Goal: Information Seeking & Learning: Learn about a topic

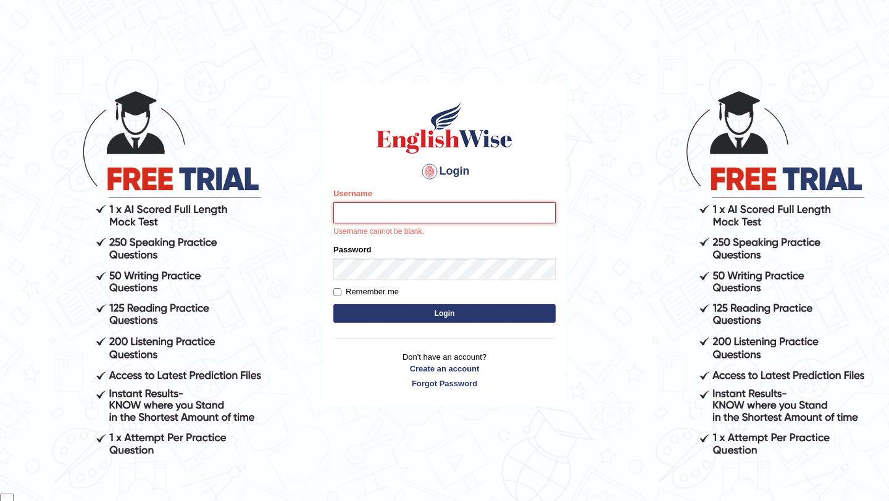
type input "samsubedi"
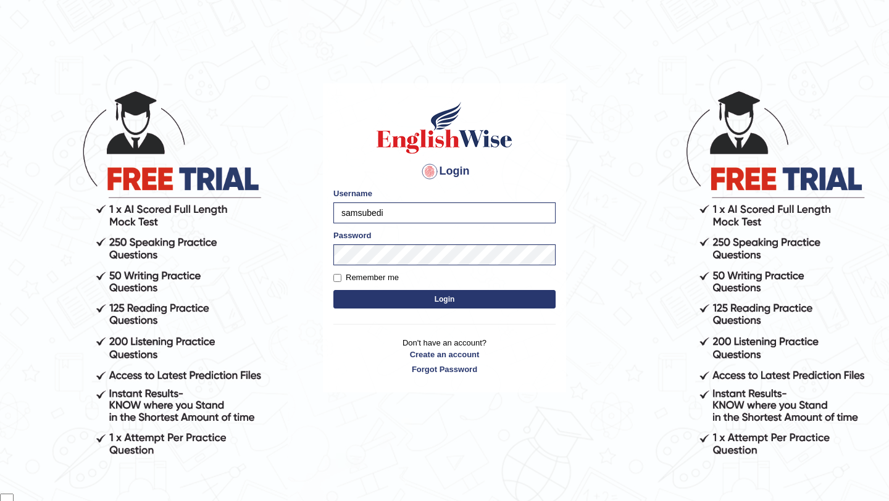
click at [501, 303] on button "Login" at bounding box center [444, 299] width 222 height 19
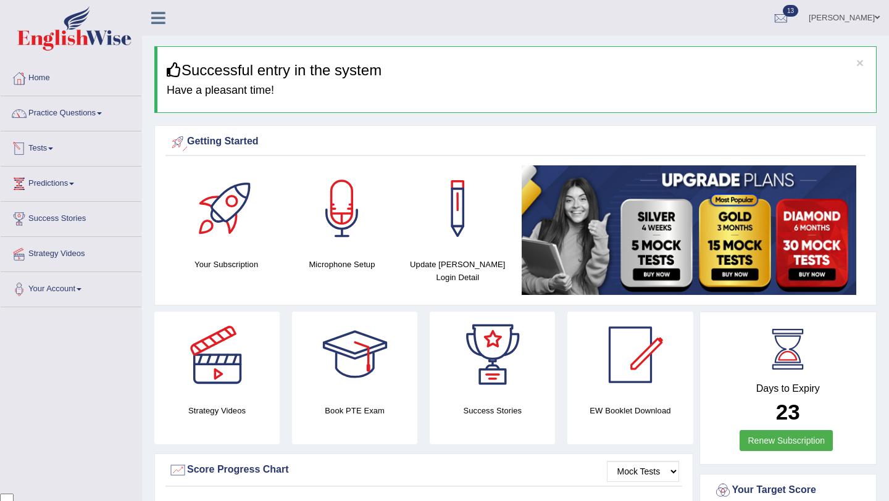
click at [53, 149] on span at bounding box center [50, 149] width 5 height 2
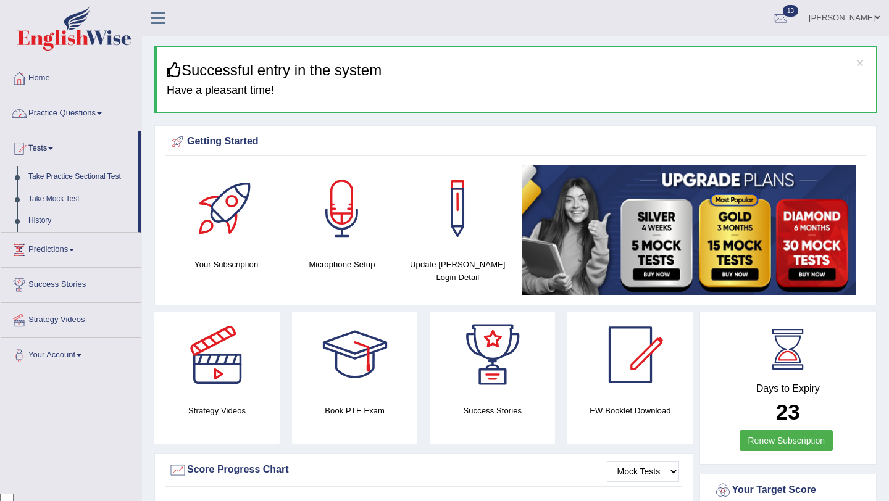
click at [75, 126] on link "Practice Questions" at bounding box center [71, 111] width 141 height 31
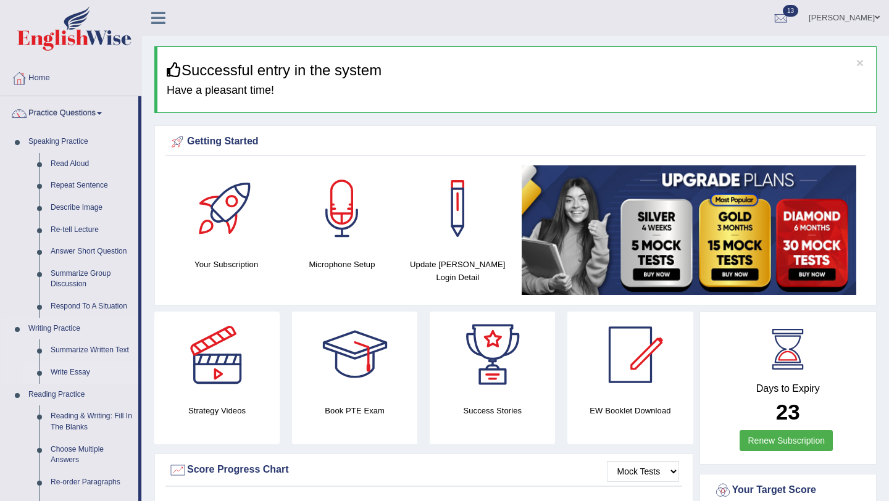
click at [88, 374] on link "Write Essay" at bounding box center [91, 373] width 93 height 22
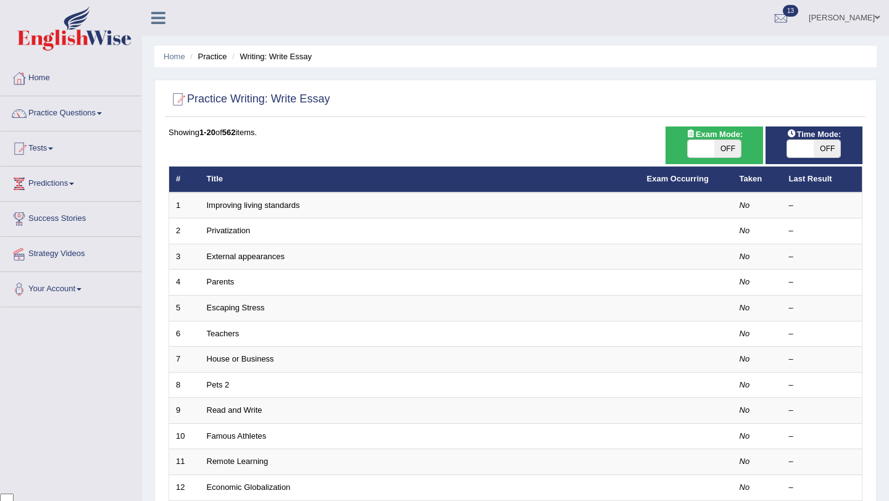
click at [728, 154] on span "OFF" at bounding box center [727, 148] width 27 height 17
checkbox input "true"
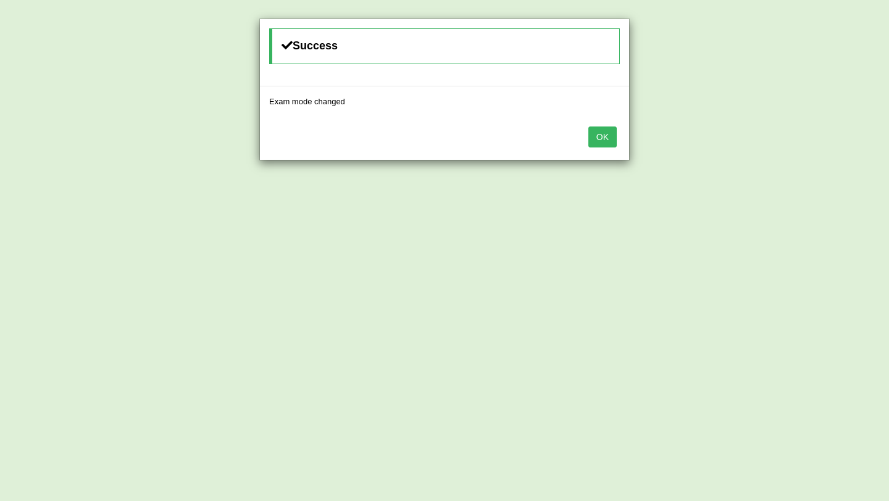
click at [602, 138] on button "OK" at bounding box center [602, 137] width 28 height 21
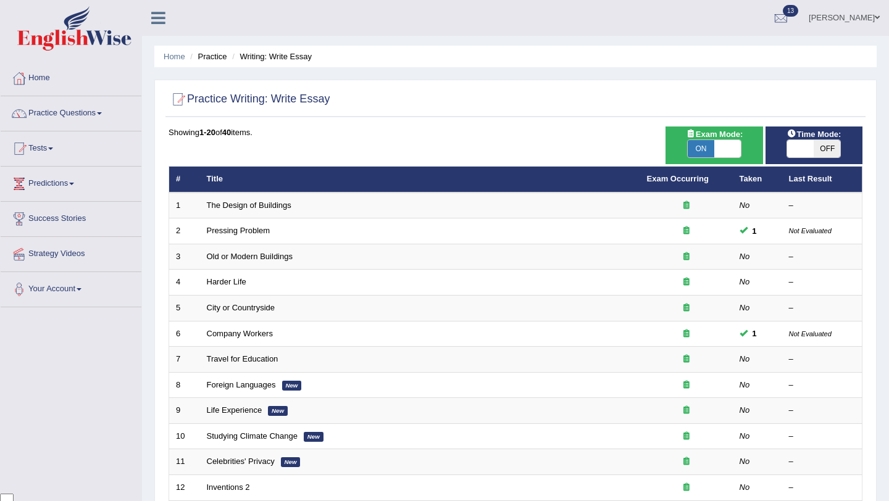
click at [824, 137] on span "Time Mode:" at bounding box center [813, 134] width 64 height 13
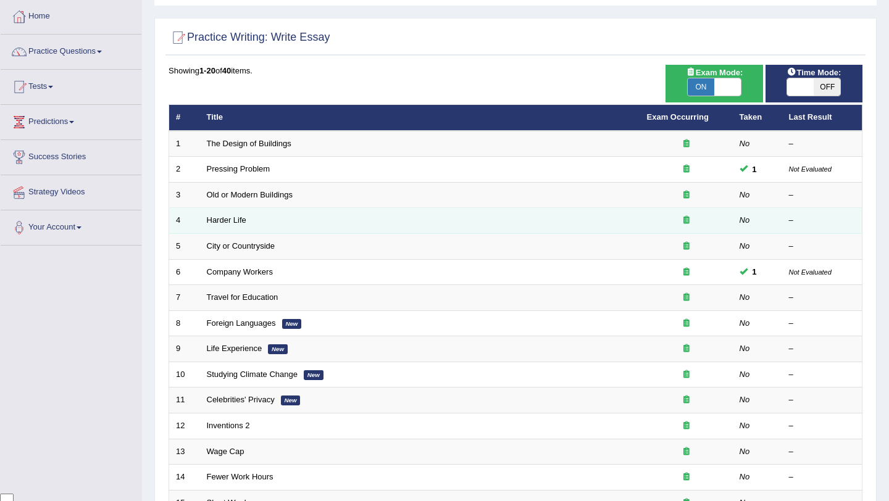
scroll to position [66, 0]
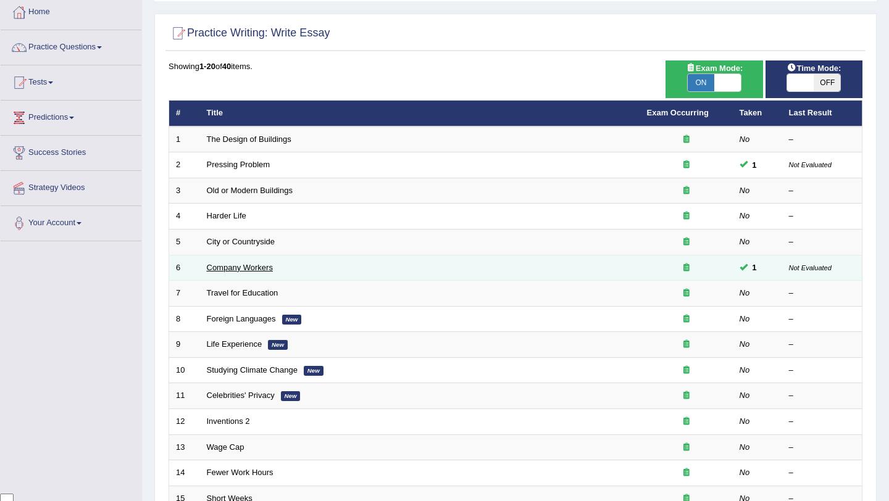
click at [228, 269] on link "Company Workers" at bounding box center [240, 267] width 66 height 9
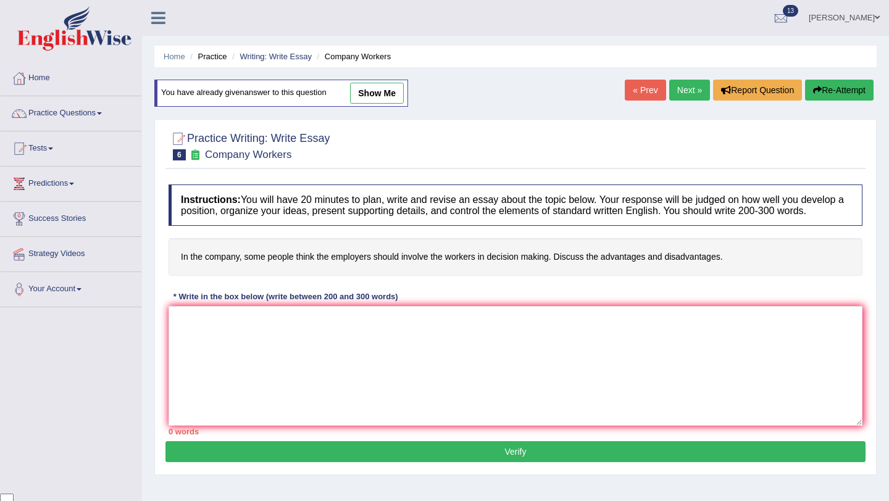
click at [373, 93] on link "show me" at bounding box center [377, 93] width 54 height 21
type textarea "The increasing influence of involving the workers in decision making on our liv…"
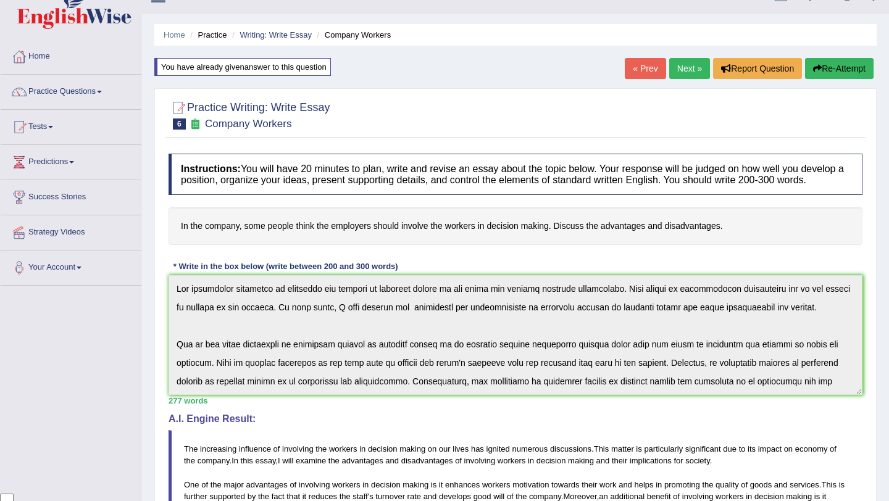
scroll to position [25, 0]
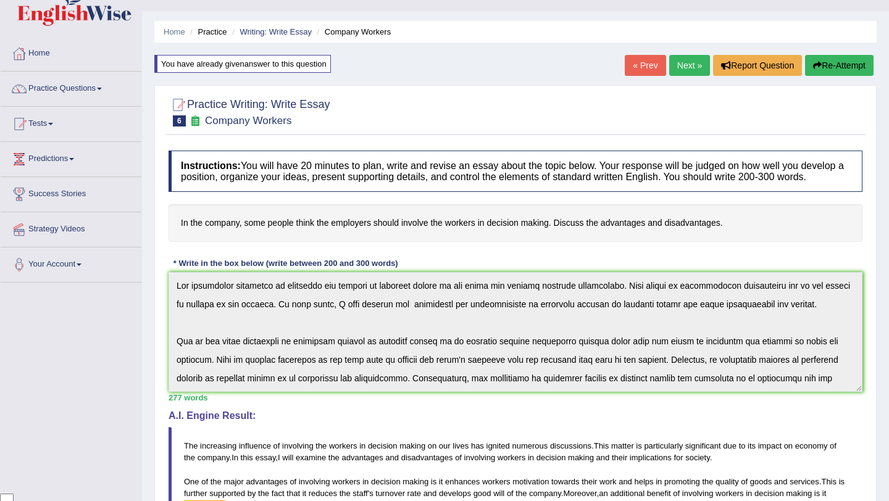
click at [851, 65] on button "Re-Attempt" at bounding box center [839, 65] width 69 height 21
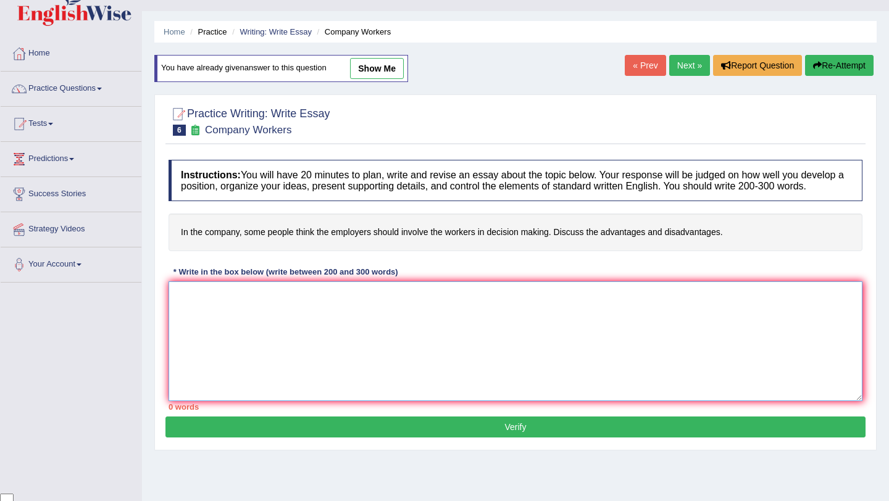
click at [478, 302] on textarea at bounding box center [516, 341] width 694 height 120
paste textarea "The increasing interest in employee participation in company decision-making ha…"
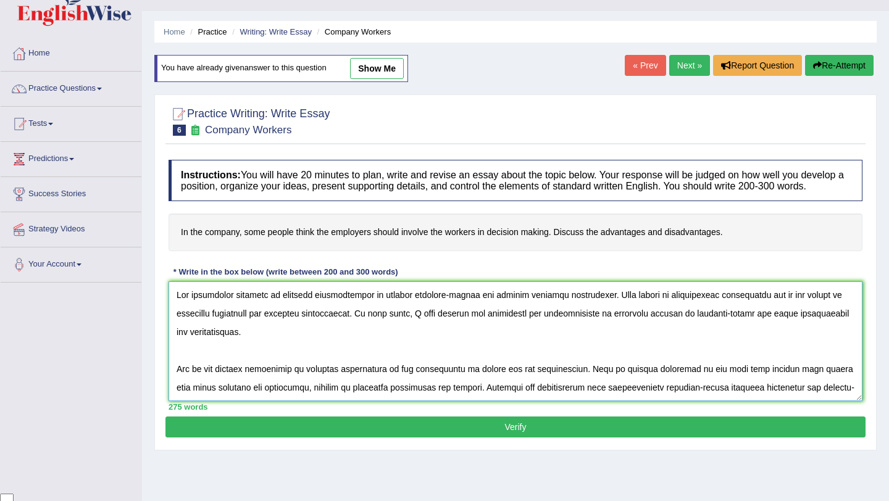
type textarea "The increasing interest in employee participation in company decision-making ha…"
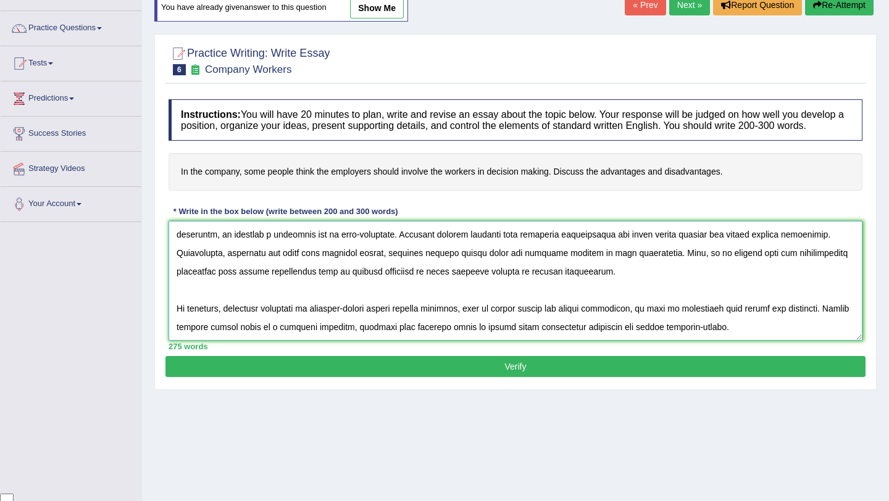
scroll to position [95, 0]
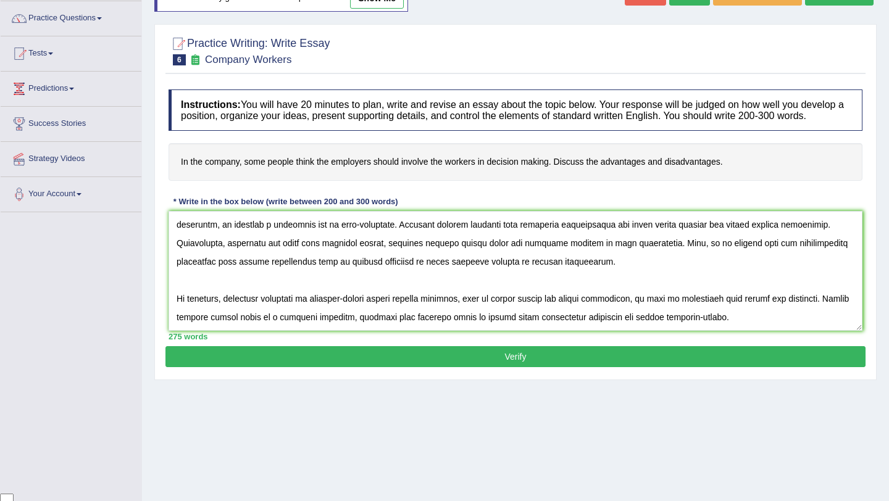
click at [442, 346] on div "Instructions: You will have 20 minutes to plan, write and revise an essay about…" at bounding box center [515, 214] width 700 height 263
click at [446, 367] on button "Verify" at bounding box center [515, 356] width 700 height 21
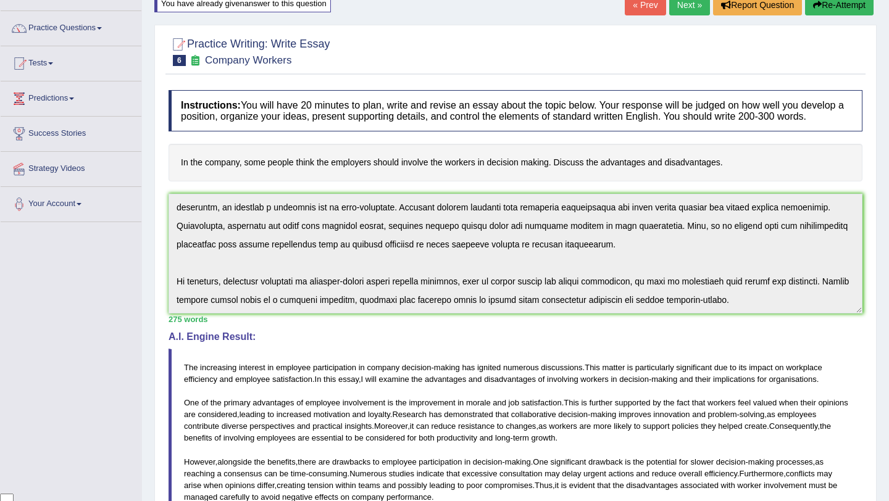
scroll to position [0, 0]
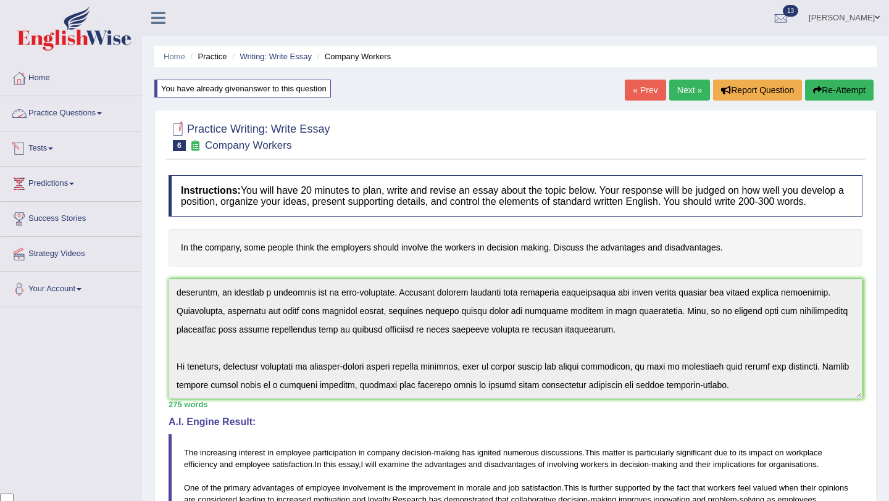
click at [91, 115] on link "Practice Questions" at bounding box center [71, 111] width 141 height 31
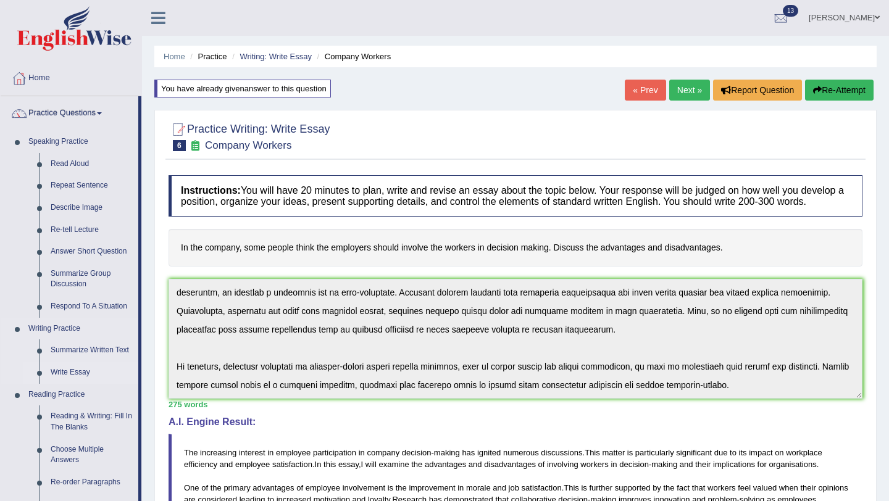
click at [77, 373] on link "Write Essay" at bounding box center [91, 373] width 93 height 22
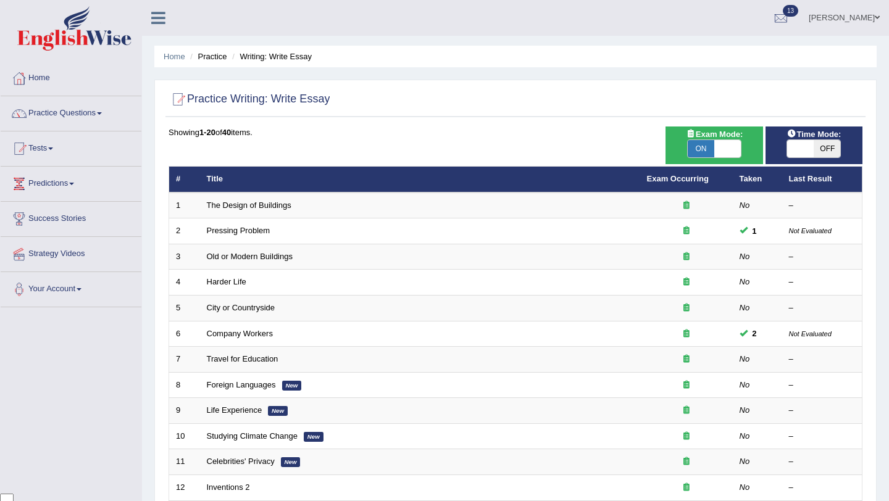
click at [830, 152] on span "OFF" at bounding box center [827, 148] width 27 height 17
checkbox input "true"
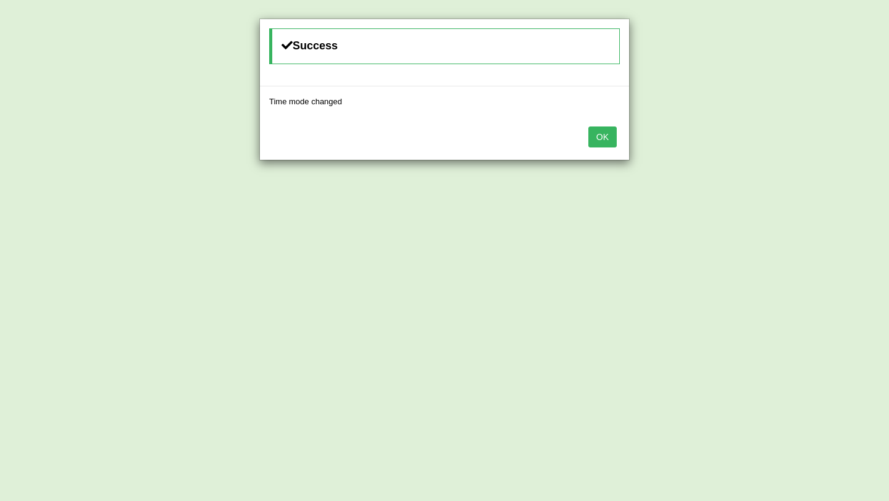
click at [612, 138] on button "OK" at bounding box center [602, 137] width 28 height 21
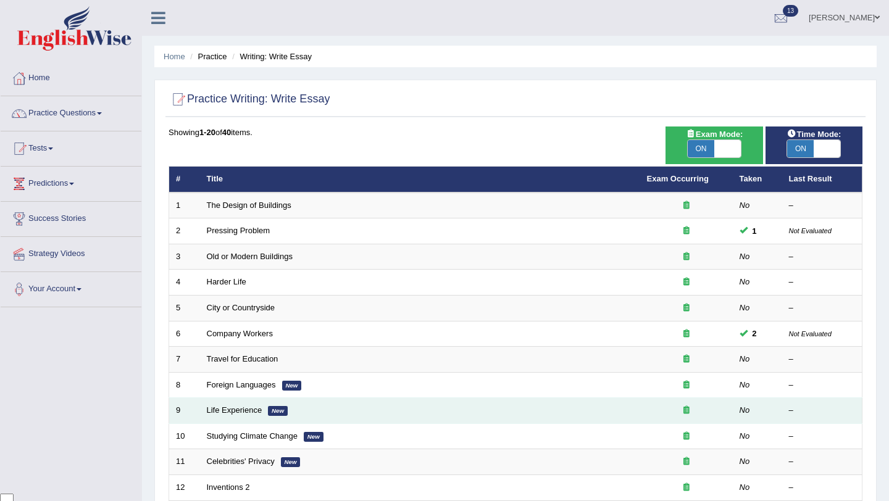
scroll to position [316, 0]
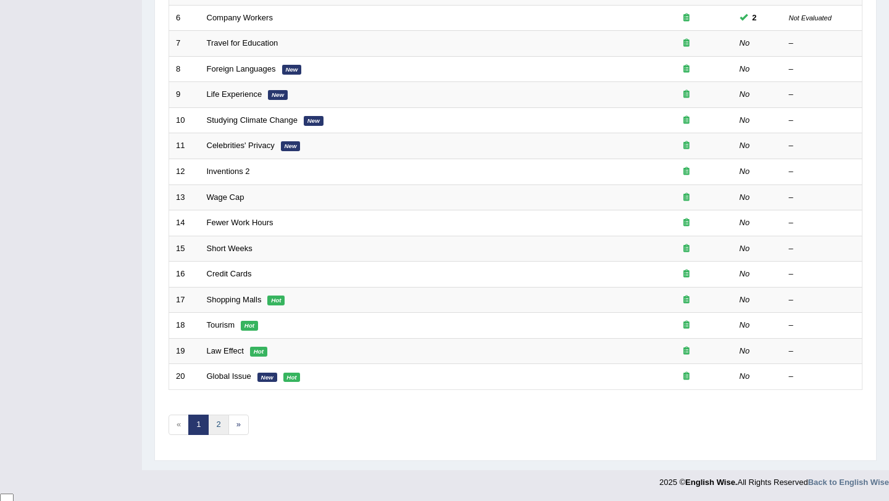
click at [215, 429] on link "2" at bounding box center [218, 425] width 20 height 20
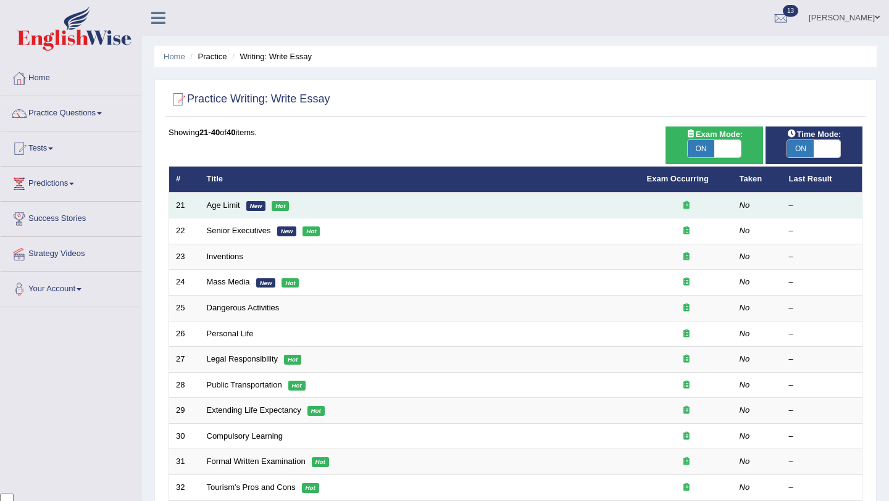
click at [217, 199] on td "Age Limit New Hot" at bounding box center [420, 206] width 440 height 26
click at [223, 207] on link "Age Limit" at bounding box center [223, 205] width 33 height 9
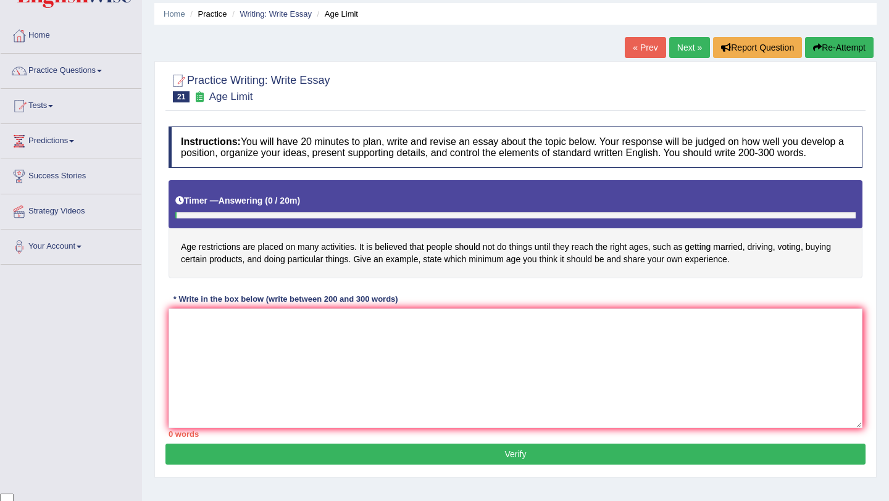
scroll to position [46, 0]
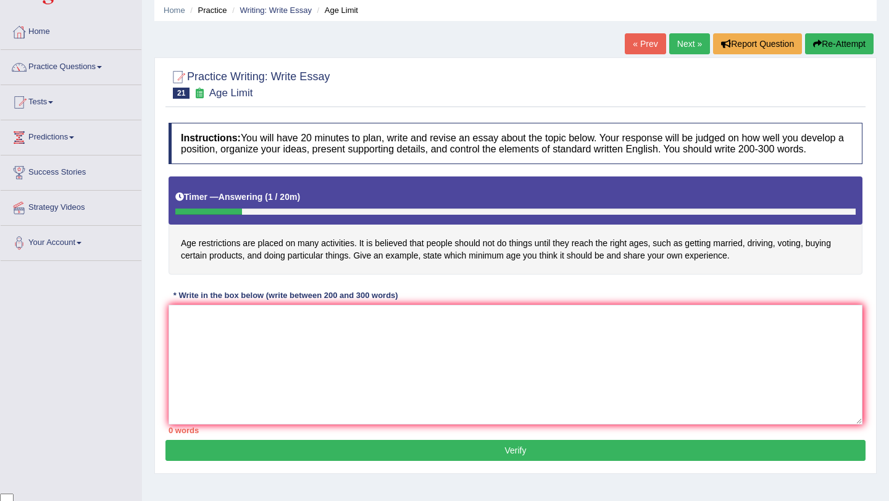
drag, startPoint x: 182, startPoint y: 253, endPoint x: 200, endPoint y: 259, distance: 18.7
click at [200, 259] on h4 "Age restrictions are placed on many activities. It is believed that people shou…" at bounding box center [516, 226] width 694 height 98
drag, startPoint x: 180, startPoint y: 252, endPoint x: 228, endPoint y: 260, distance: 48.2
click at [228, 260] on h4 "Age restrictions are placed on many activities. It is believed that people shou…" at bounding box center [516, 226] width 694 height 98
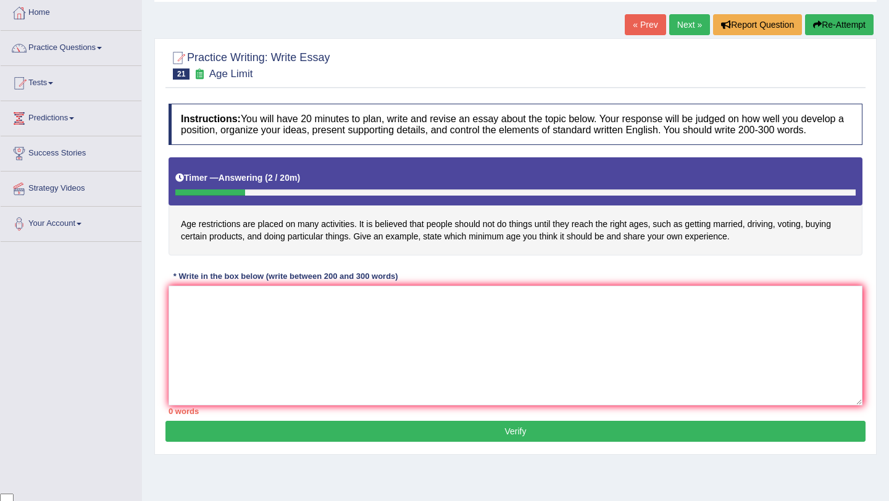
scroll to position [73, 0]
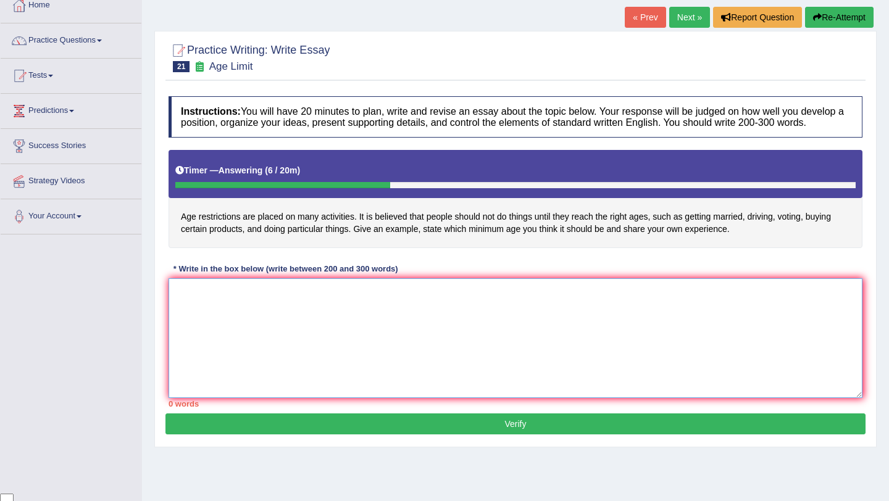
click at [385, 327] on textarea at bounding box center [516, 338] width 694 height 120
paste textarea "The increasing influence of age-based restrictions on our daily lives has spark…"
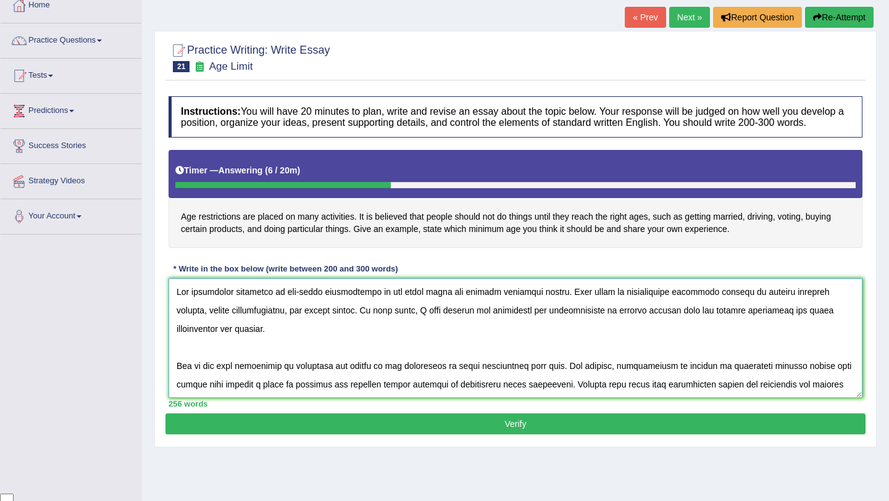
scroll to position [177, 0]
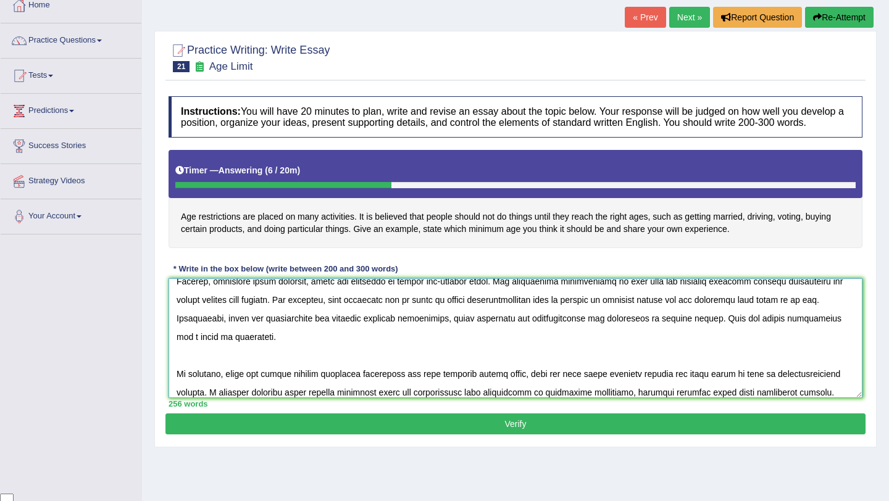
type textarea "The increasing influence of age-based restrictions on our daily lives has spark…"
click at [495, 435] on button "Verify" at bounding box center [515, 424] width 700 height 21
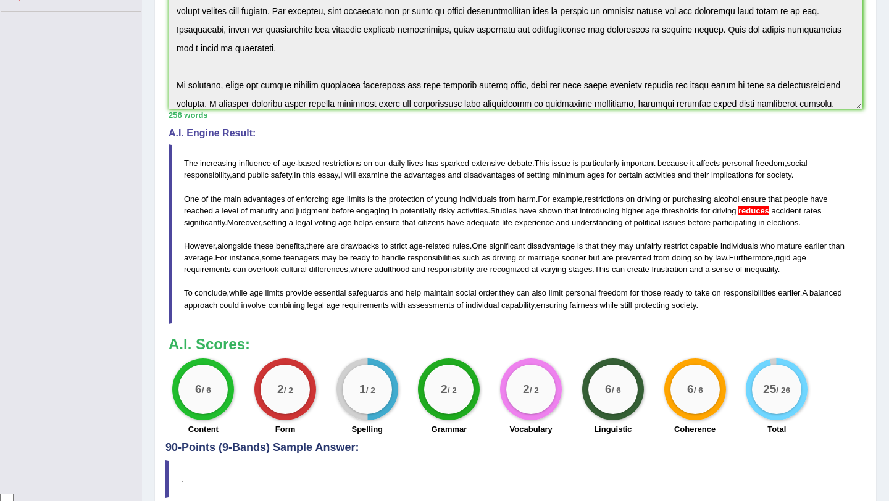
scroll to position [295, 0]
click at [769, 216] on span "reduces" at bounding box center [753, 211] width 31 height 9
click at [758, 216] on span "reduces" at bounding box center [753, 211] width 31 height 9
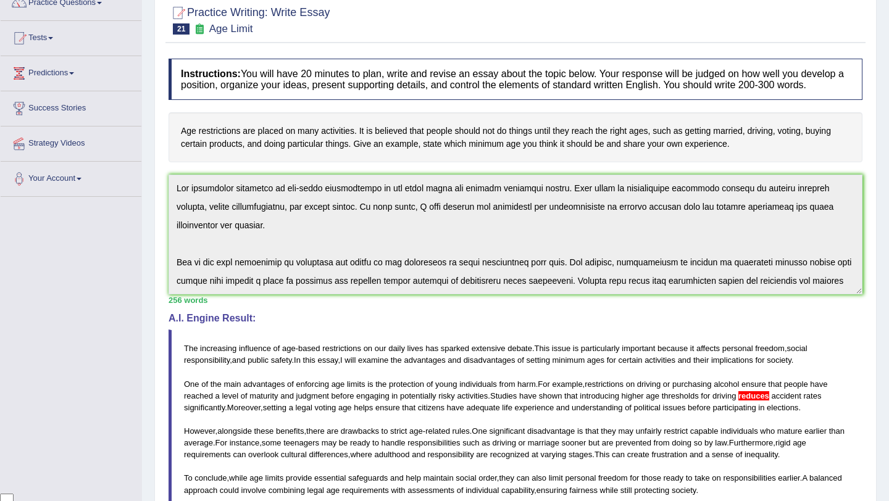
scroll to position [0, 0]
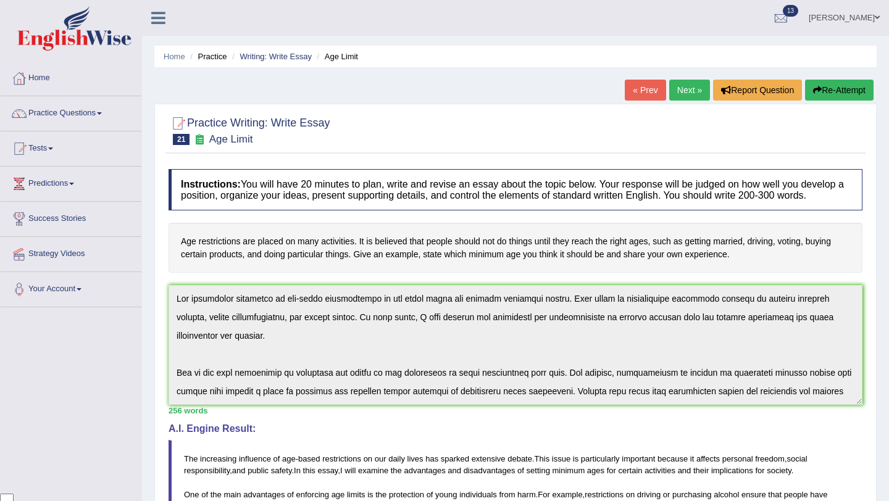
click at [838, 93] on button "Re-Attempt" at bounding box center [839, 90] width 69 height 21
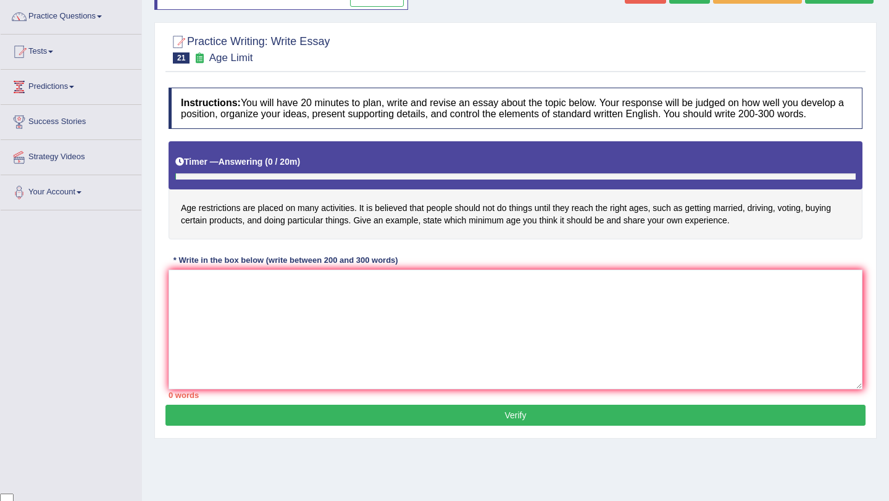
scroll to position [104, 0]
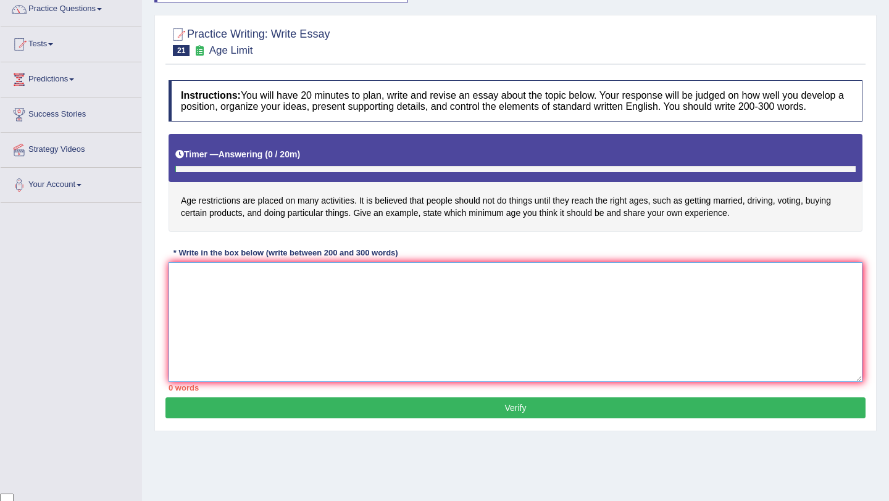
click at [485, 319] on textarea at bounding box center [516, 322] width 694 height 120
paste textarea "The increasing influence of age-based regulations on our lives has ignited nume…"
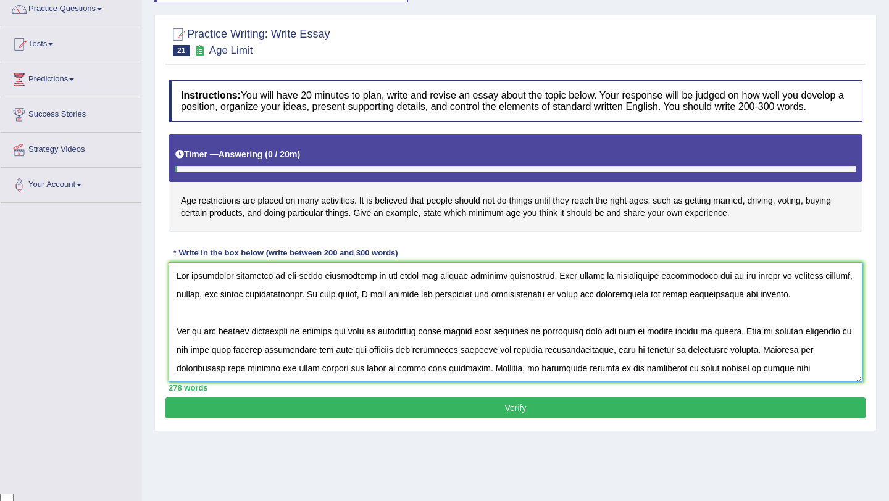
scroll to position [177, 0]
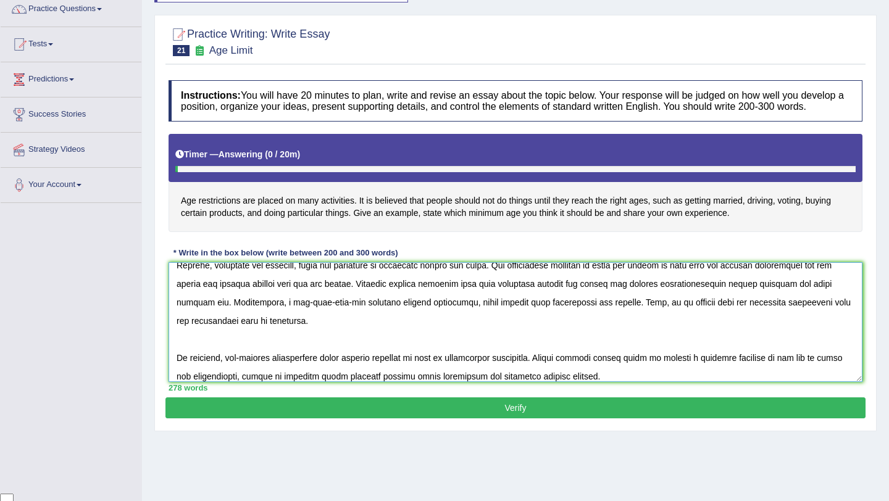
type textarea "The increasing influence of age-based regulations on our lives has ignited nume…"
click at [477, 418] on button "Verify" at bounding box center [515, 407] width 700 height 21
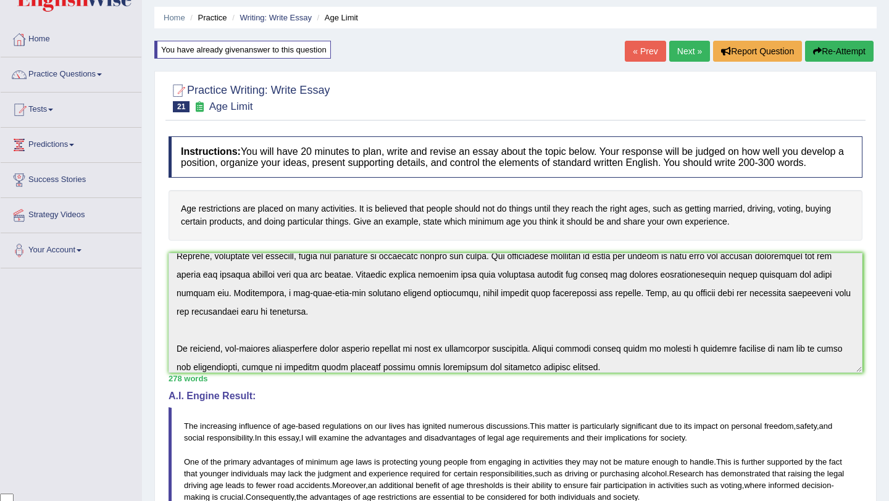
scroll to position [38, 0]
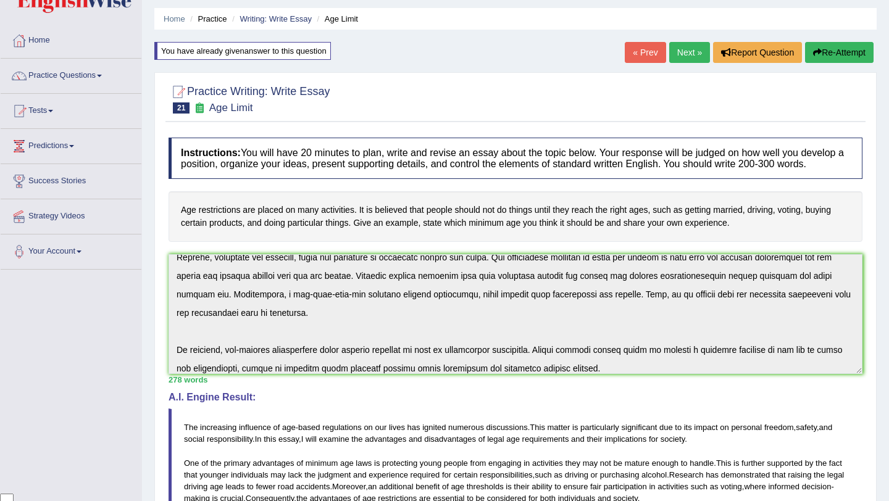
click at [686, 58] on link "Next »" at bounding box center [689, 52] width 41 height 21
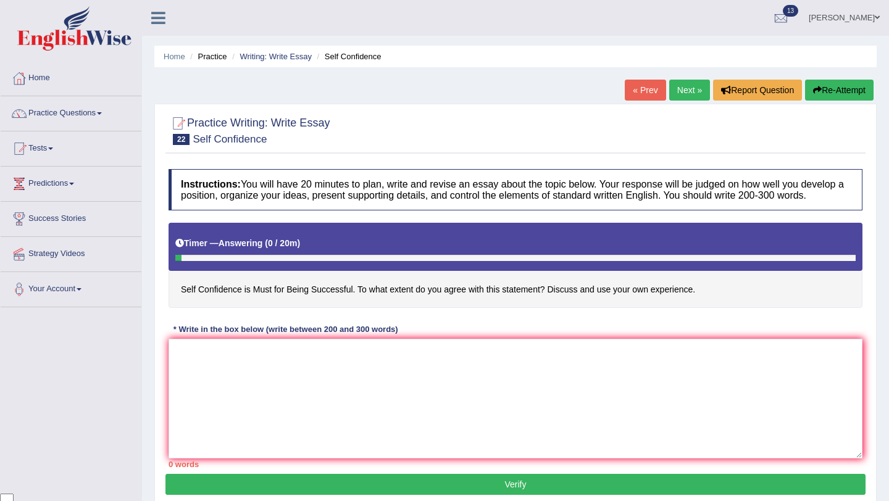
drag, startPoint x: 181, startPoint y: 298, endPoint x: 261, endPoint y: 292, distance: 79.8
click at [260, 292] on h4 "Self Confidence is Must for Being Successful. To what extent do you agree with …" at bounding box center [516, 265] width 694 height 85
click at [366, 386] on textarea at bounding box center [516, 399] width 694 height 120
paste textarea "The increasing influence of self-confidence on our lives has ignited numerous d…"
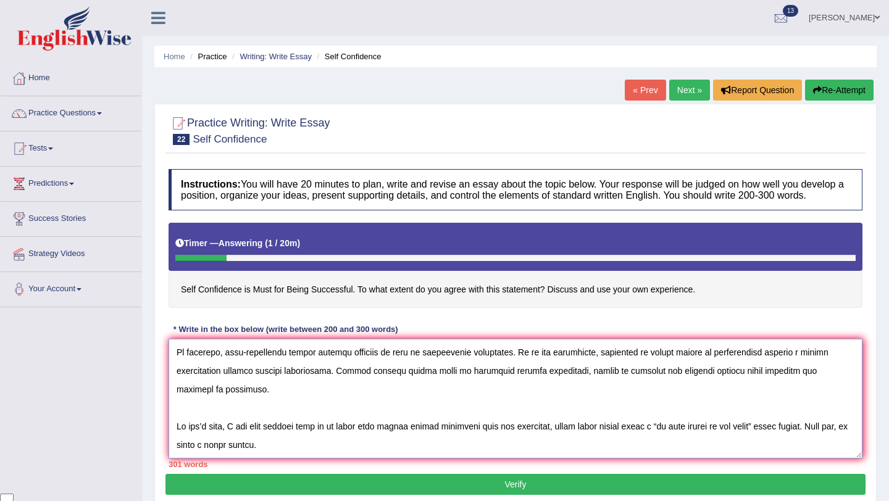
scroll to position [241, 0]
drag, startPoint x: 177, startPoint y: 437, endPoint x: 307, endPoint y: 462, distance: 133.3
click at [307, 459] on textarea at bounding box center [516, 399] width 694 height 120
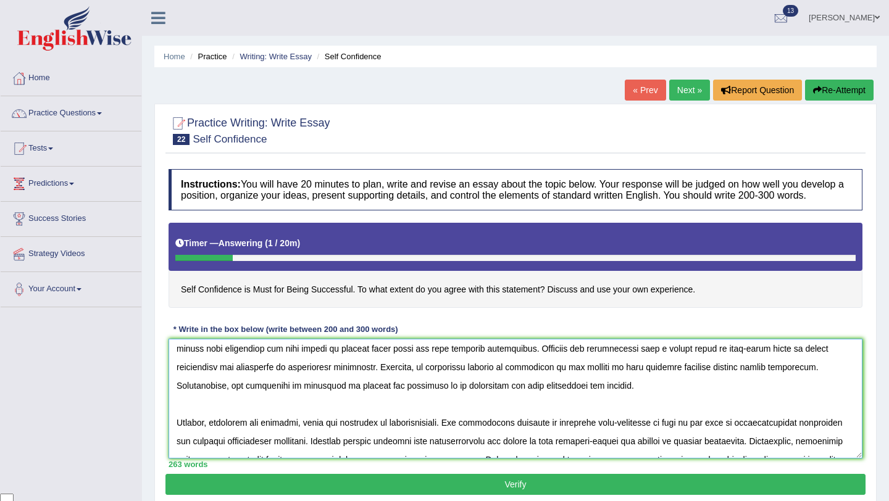
scroll to position [0, 0]
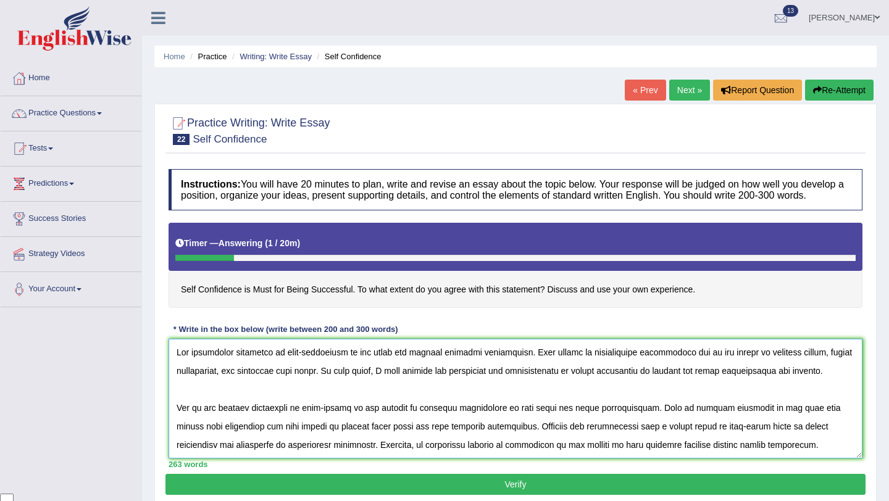
type textarea "The increasing influence of self-confidence on our lives has ignited numerous d…"
click at [450, 490] on button "Verify" at bounding box center [515, 484] width 700 height 21
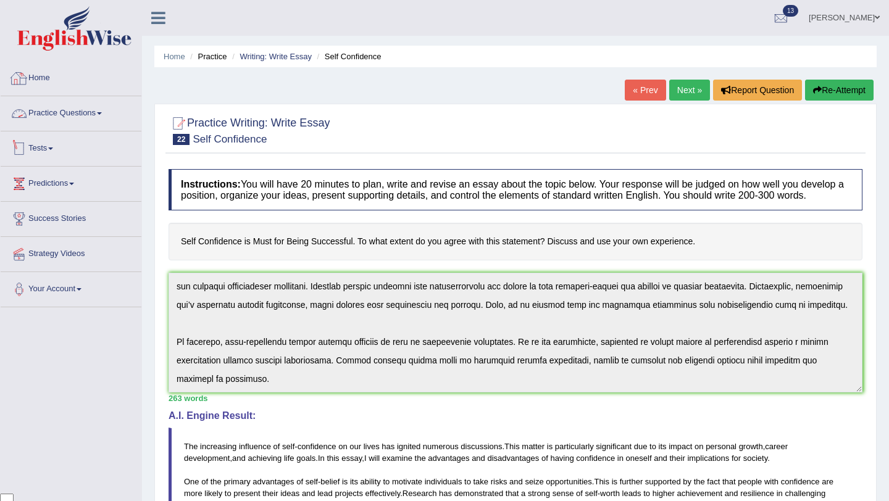
click at [56, 67] on link "Home" at bounding box center [71, 76] width 141 height 31
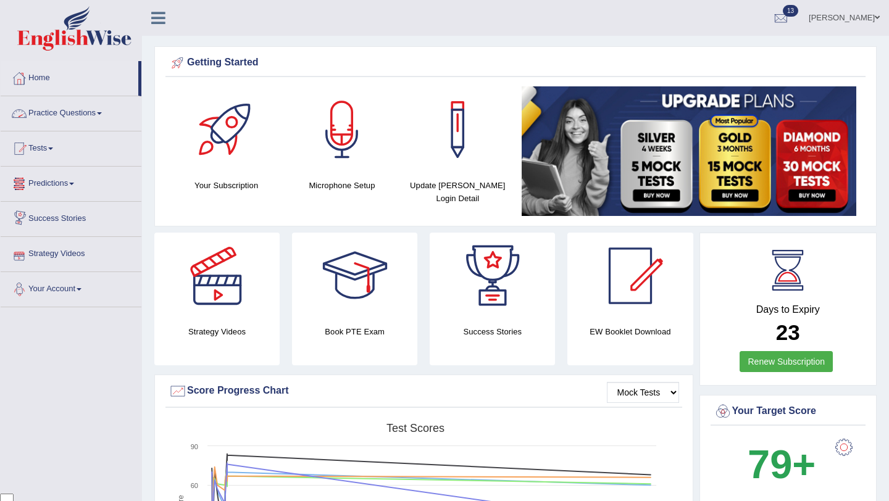
click at [112, 117] on link "Practice Questions" at bounding box center [71, 111] width 141 height 31
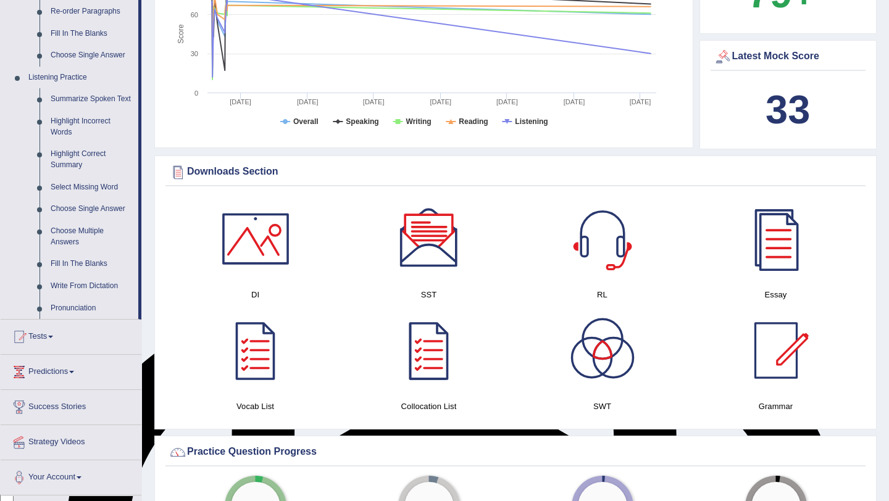
scroll to position [475, 0]
